Goal: Communication & Community: Ask a question

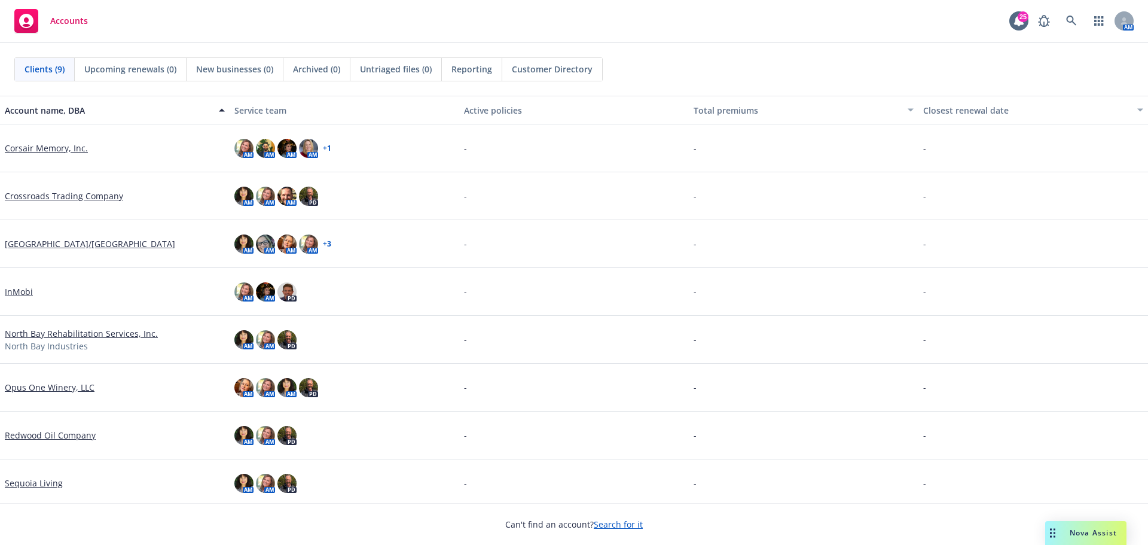
click at [81, 196] on link "Crossroads Trading Company" at bounding box center [64, 196] width 118 height 13
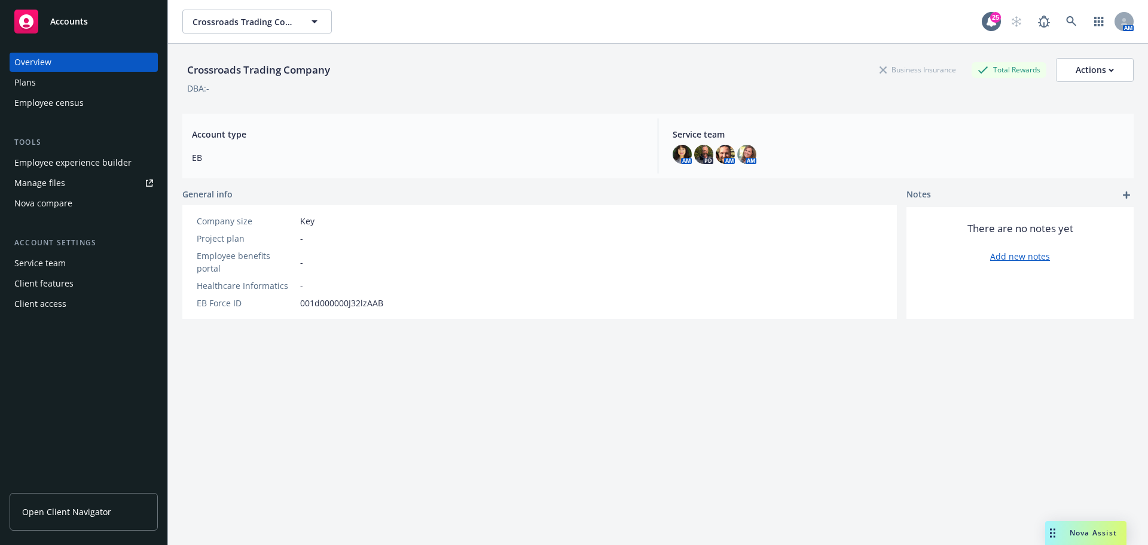
click at [60, 100] on div "Employee census" at bounding box center [48, 102] width 69 height 19
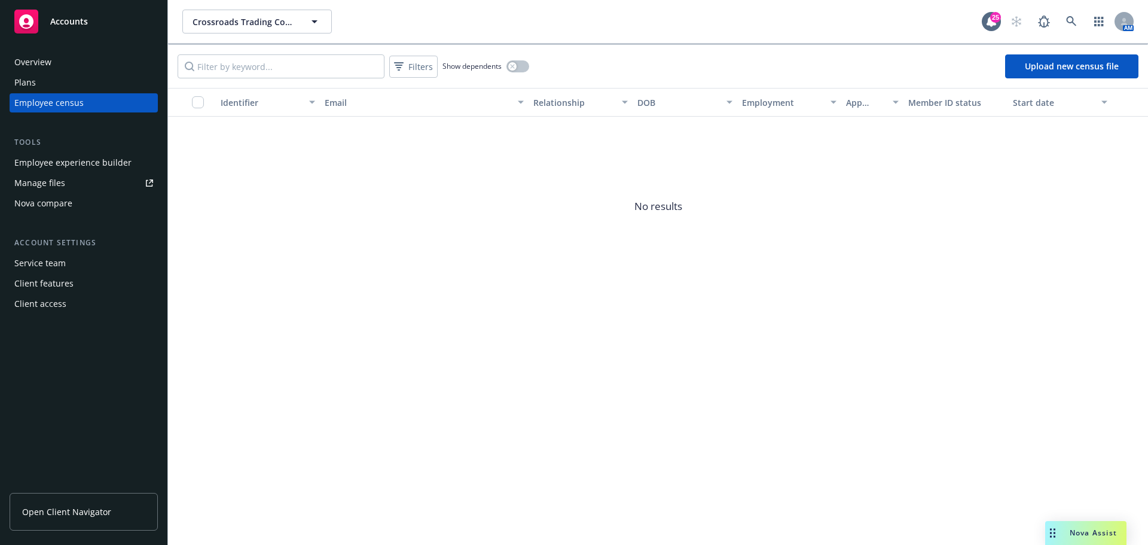
click at [94, 507] on span "Open Client Navigator" at bounding box center [66, 511] width 89 height 13
click at [50, 65] on div "Overview" at bounding box center [32, 62] width 37 height 19
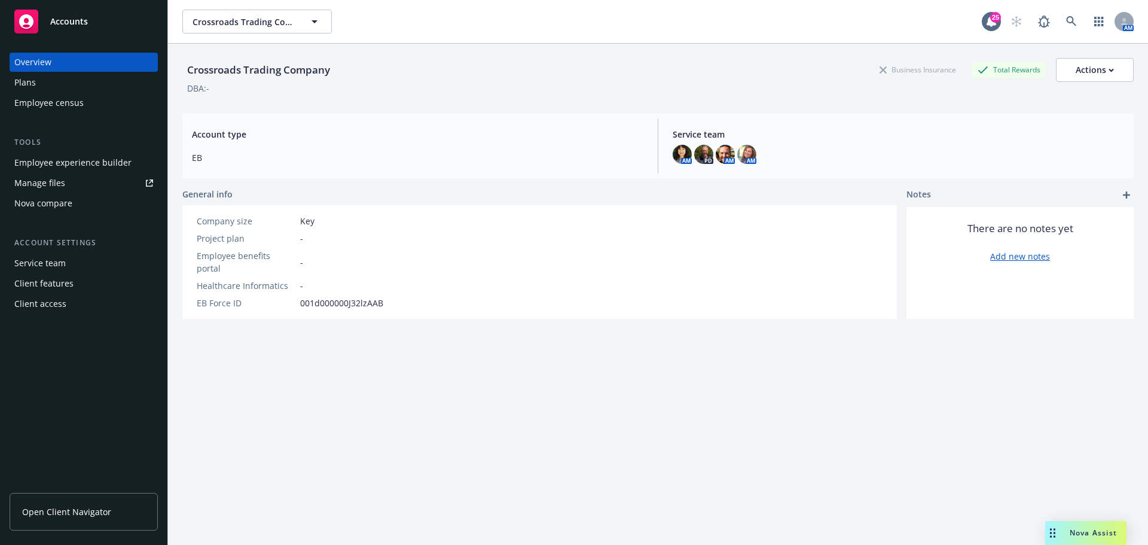
click at [71, 19] on span "Accounts" at bounding box center [69, 22] width 38 height 10
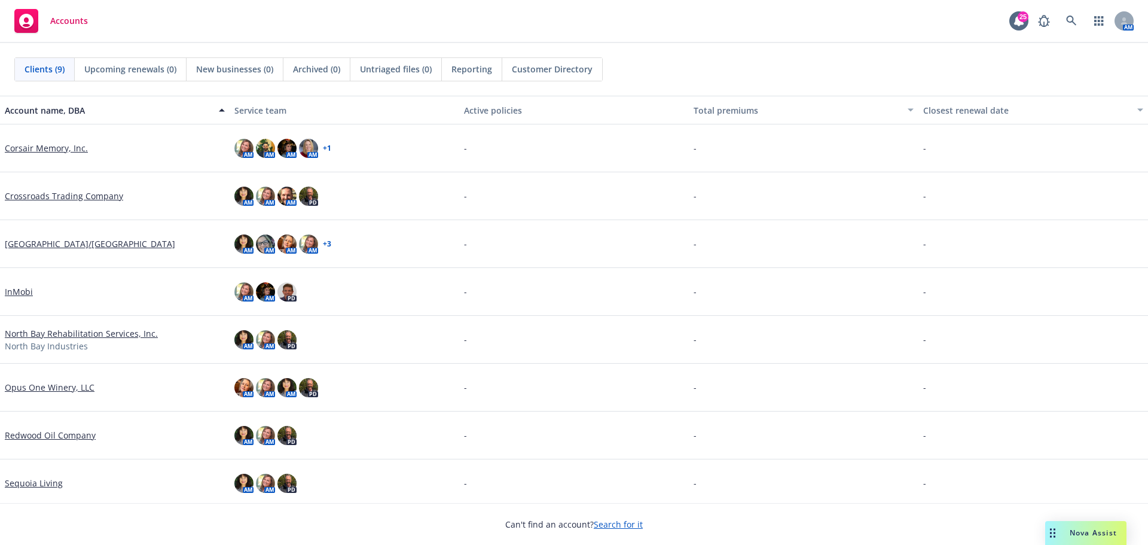
click at [47, 195] on link "Crossroads Trading Company" at bounding box center [64, 196] width 118 height 13
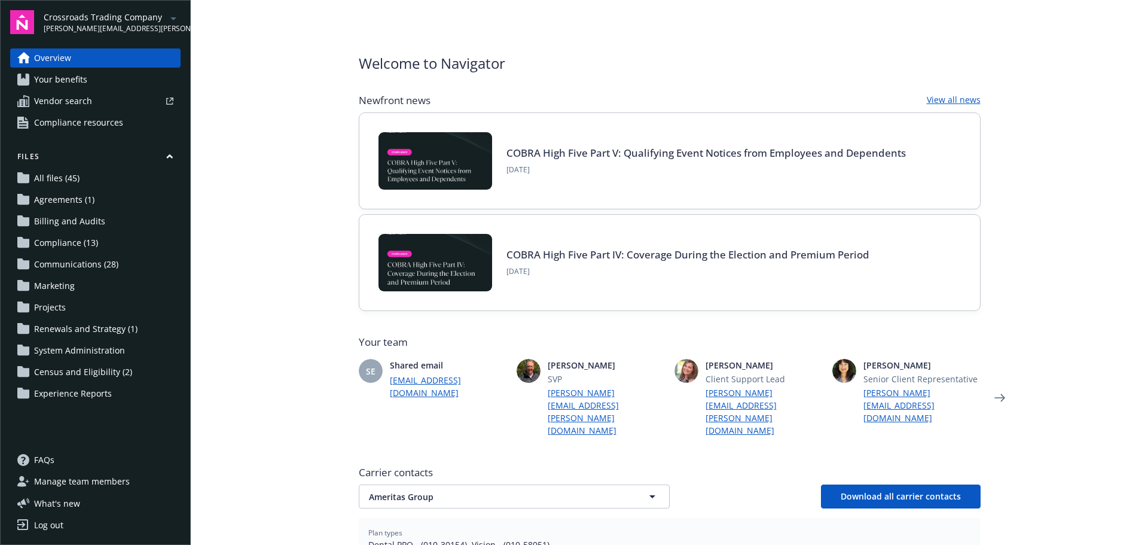
click at [69, 375] on span "Census and Eligibility (2)" at bounding box center [83, 371] width 98 height 19
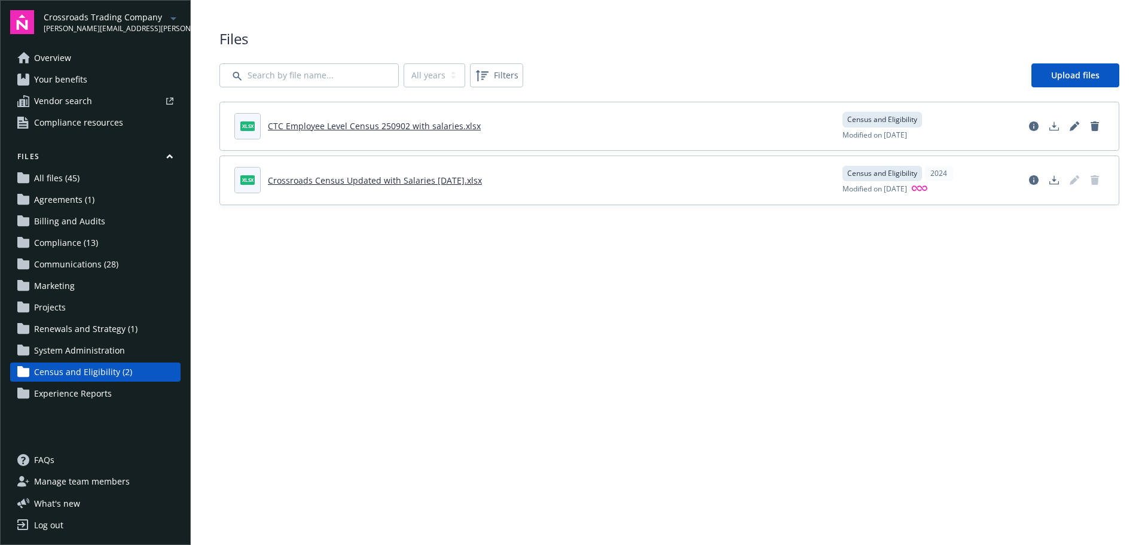
click at [375, 127] on link "CTC Employee Level Census 250902 with salaries.xlsx" at bounding box center [374, 125] width 213 height 11
click at [88, 20] on span "Crossroads Trading Company" at bounding box center [105, 17] width 123 height 13
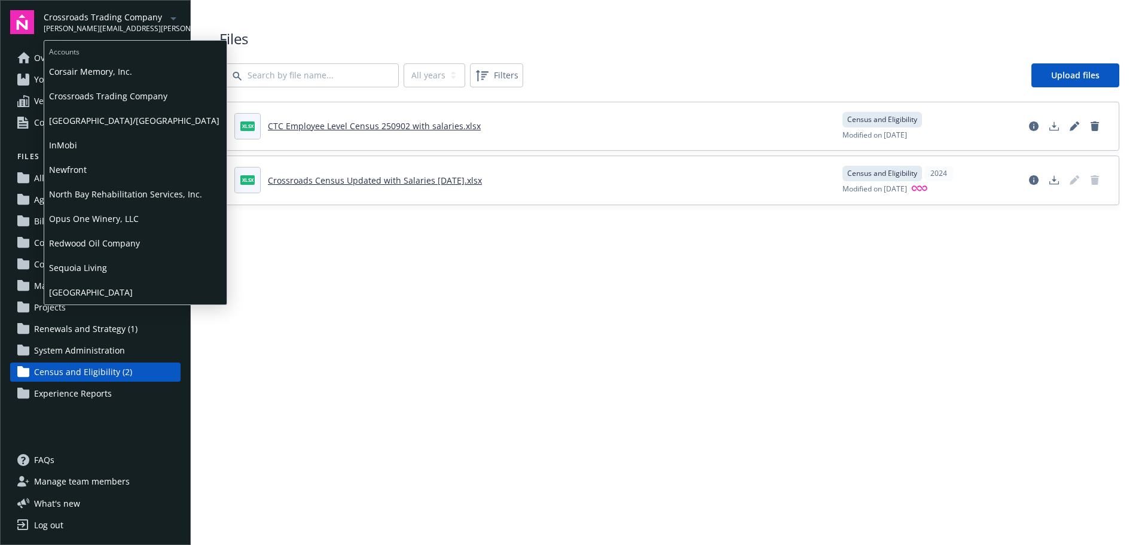
click at [84, 96] on span "Crossroads Trading Company" at bounding box center [135, 96] width 173 height 25
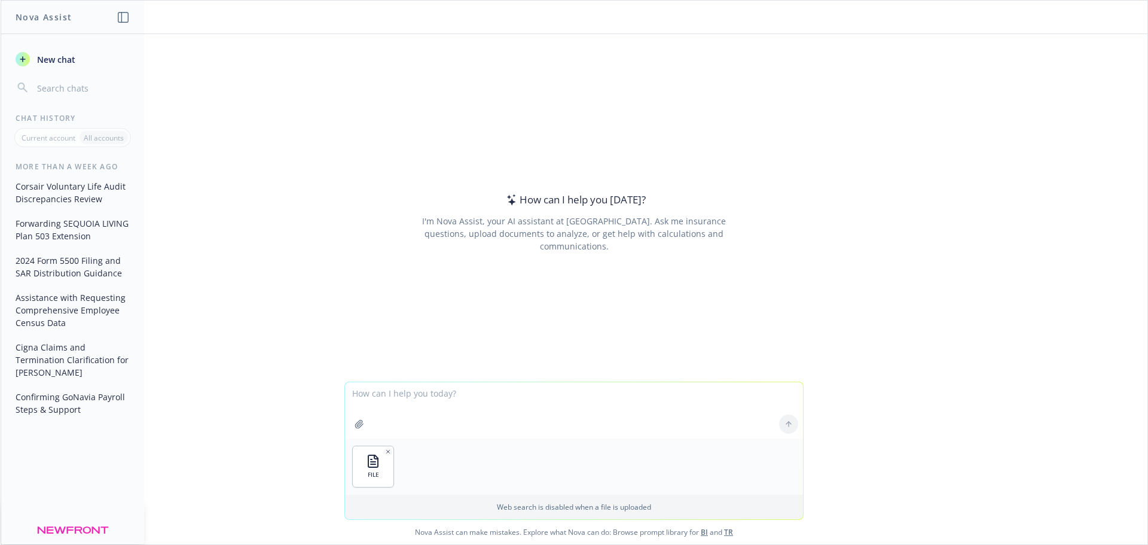
click at [437, 420] on textarea at bounding box center [574, 410] width 458 height 56
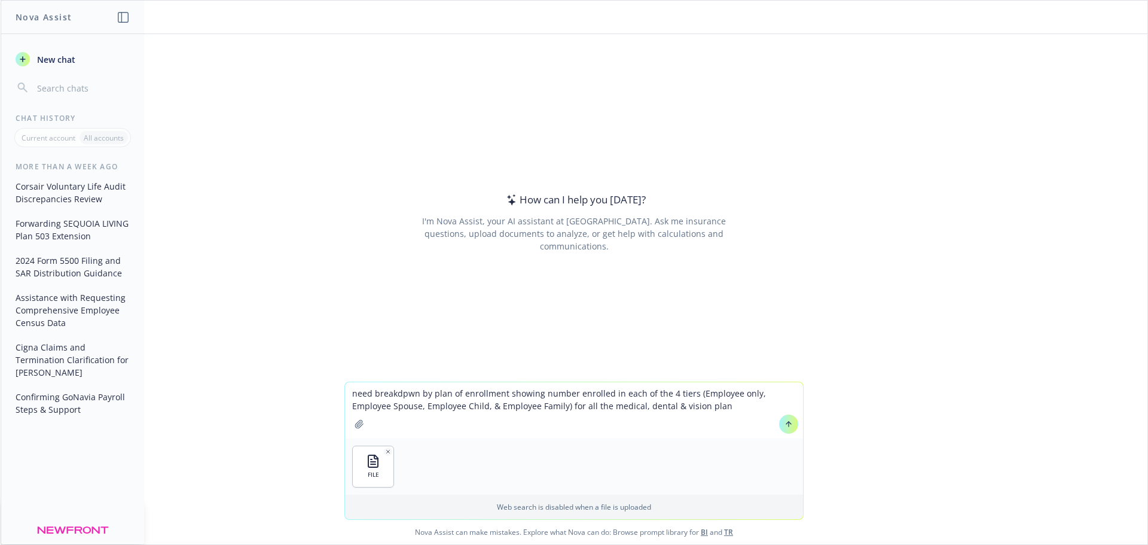
type textarea "need breakdpwn by plan of enrollment showing number enrolled in each of the 4 t…"
